Goal: Task Accomplishment & Management: Complete application form

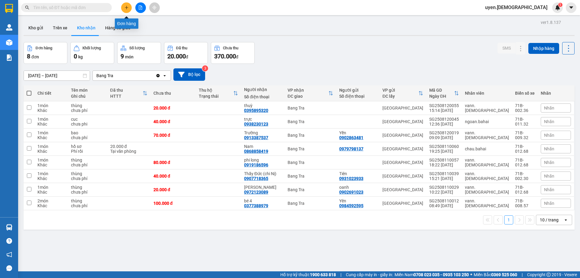
click at [125, 3] on button at bounding box center [126, 7] width 11 height 11
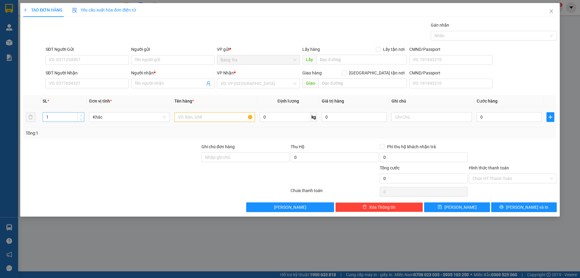
type input "2"
click at [81, 115] on icon "up" at bounding box center [81, 116] width 2 height 2
click at [183, 118] on input "text" at bounding box center [214, 117] width 80 height 10
type input "thùng + rổ"
click at [118, 84] on input "SĐT Người Nhận" at bounding box center [87, 84] width 83 height 10
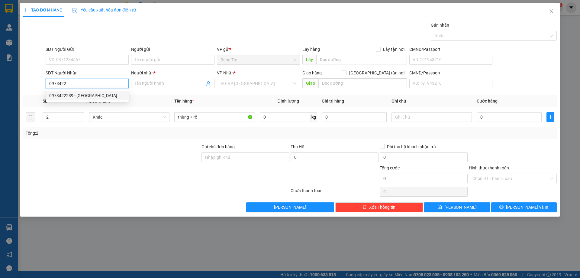
click at [92, 97] on div "0973422239 - [GEOGRAPHIC_DATA]" at bounding box center [87, 95] width 76 height 7
type input "0973422239"
type input "Cô Tới"
type input "0973422239"
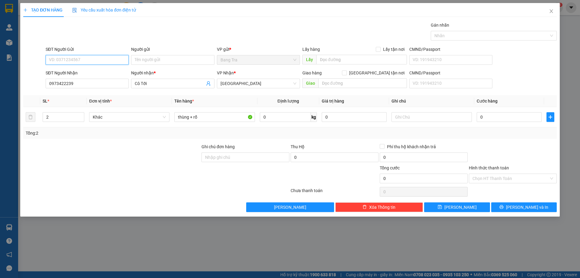
click at [127, 59] on input "SĐT Người Gửi" at bounding box center [87, 60] width 83 height 10
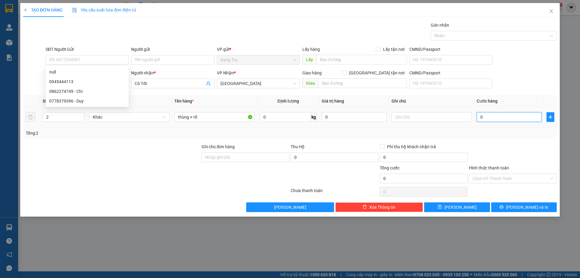
click at [487, 119] on input "0" at bounding box center [509, 117] width 65 height 10
type input "6"
type input "60"
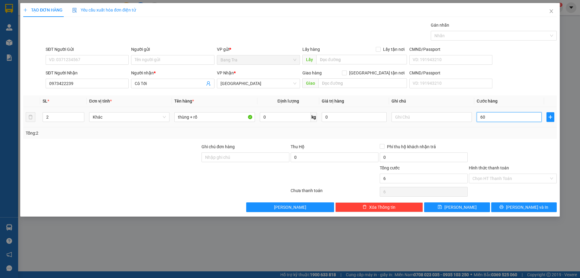
type input "60"
type input "60.000"
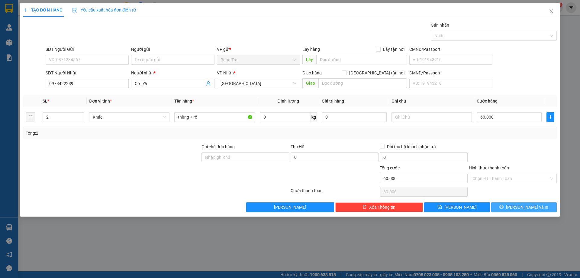
click at [506, 205] on button "[PERSON_NAME] và In" at bounding box center [524, 207] width 66 height 10
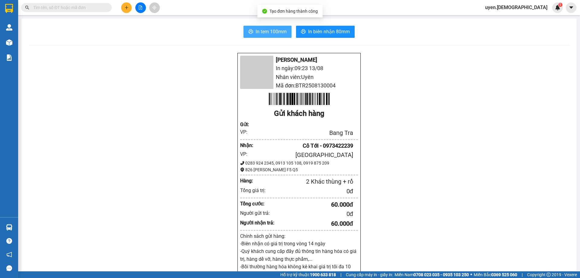
click at [274, 31] on span "In tem 100mm" at bounding box center [271, 32] width 31 height 8
click at [282, 31] on span "In tem 100mm" at bounding box center [271, 32] width 31 height 8
